Goal: Download file/media

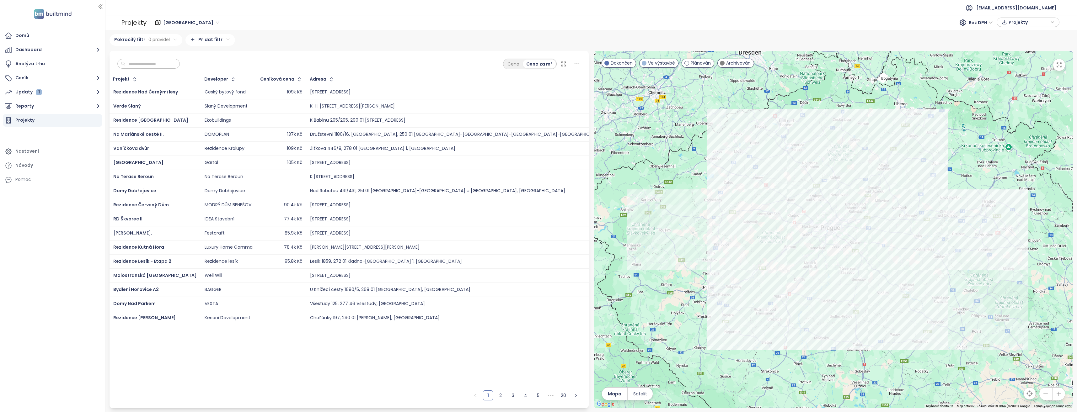
click at [468, 345] on div "Projekt Developer Ceníková cena Adresa Prodané jednotky Začátek výstavby Začáte…" at bounding box center [348, 230] width 479 height 313
click at [95, 104] on icon "button" at bounding box center [98, 106] width 8 height 8
click at [38, 159] on div "Finep Chodov" at bounding box center [35, 161] width 30 height 8
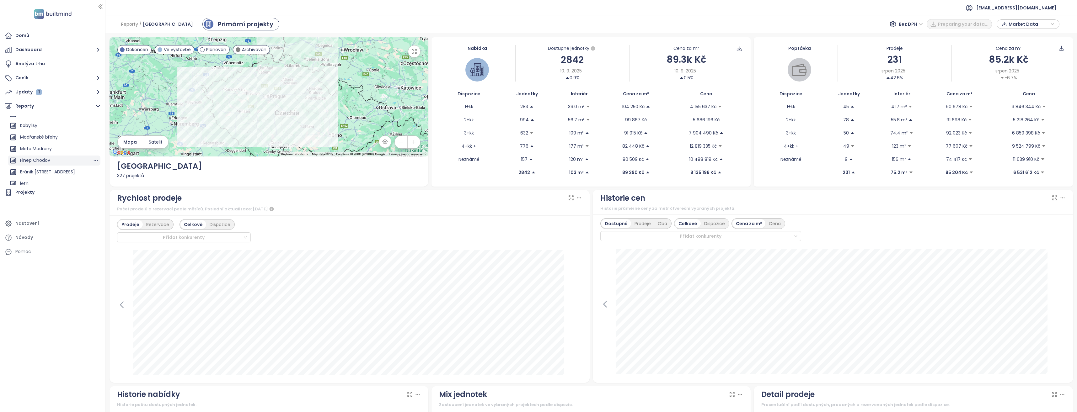
click at [32, 160] on div "Finep Chodov" at bounding box center [35, 161] width 30 height 8
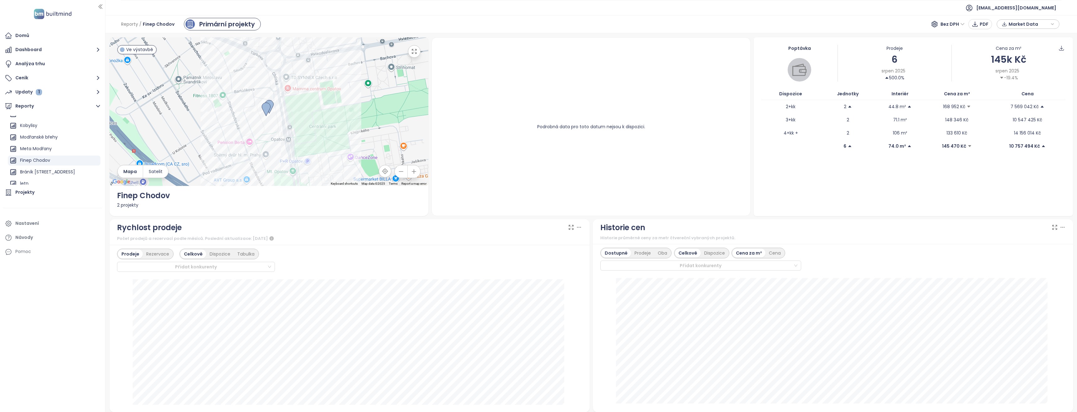
click at [45, 295] on div "Domů Dashboard Analýza trhu Ceník Updaty 1 Reporty Přidat report Středočeský kr…" at bounding box center [52, 206] width 105 height 412
click at [38, 275] on div "Domů Dashboard Analýza trhu Ceník Updaty 1 Reporty Přidat report Středočeský kr…" at bounding box center [52, 206] width 105 height 412
click at [65, 304] on div "Domů Dashboard Analýza trhu Ceník Updaty 1 Reporty Přidat report Středočeský kr…" at bounding box center [52, 206] width 105 height 412
click at [1051, 24] on icon "button" at bounding box center [1052, 23] width 4 height 9
click at [1019, 93] on span "Stáhnout" at bounding box center [1020, 93] width 22 height 7
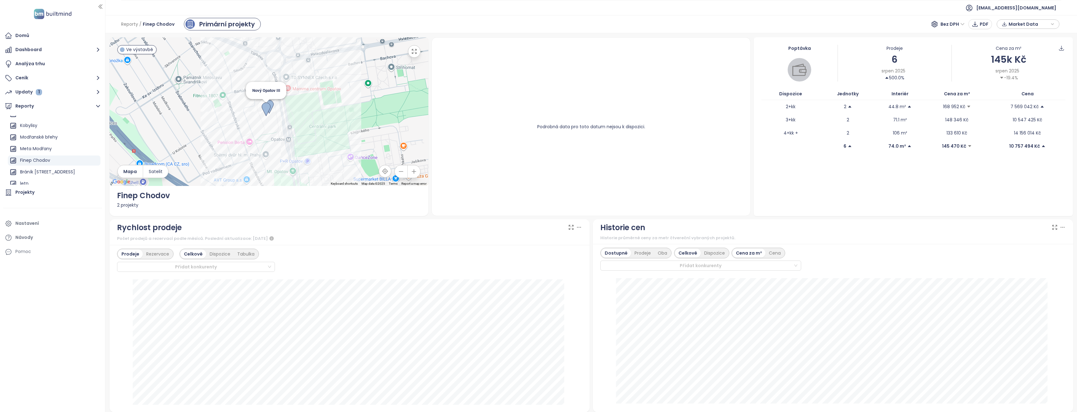
click at [265, 106] on img at bounding box center [266, 110] width 9 height 14
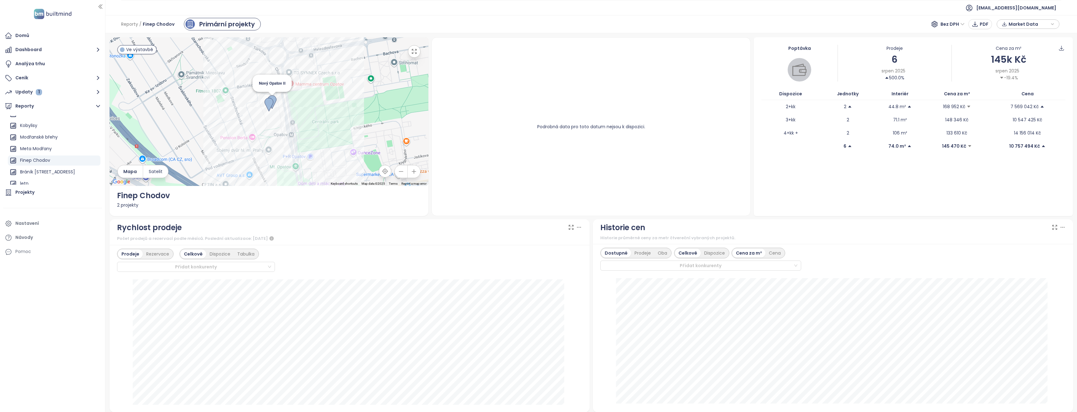
click at [273, 98] on img at bounding box center [272, 102] width 9 height 14
click at [270, 99] on img at bounding box center [268, 105] width 9 height 14
click at [262, 103] on img at bounding box center [265, 107] width 9 height 14
